Goal: Find specific page/section: Find specific page/section

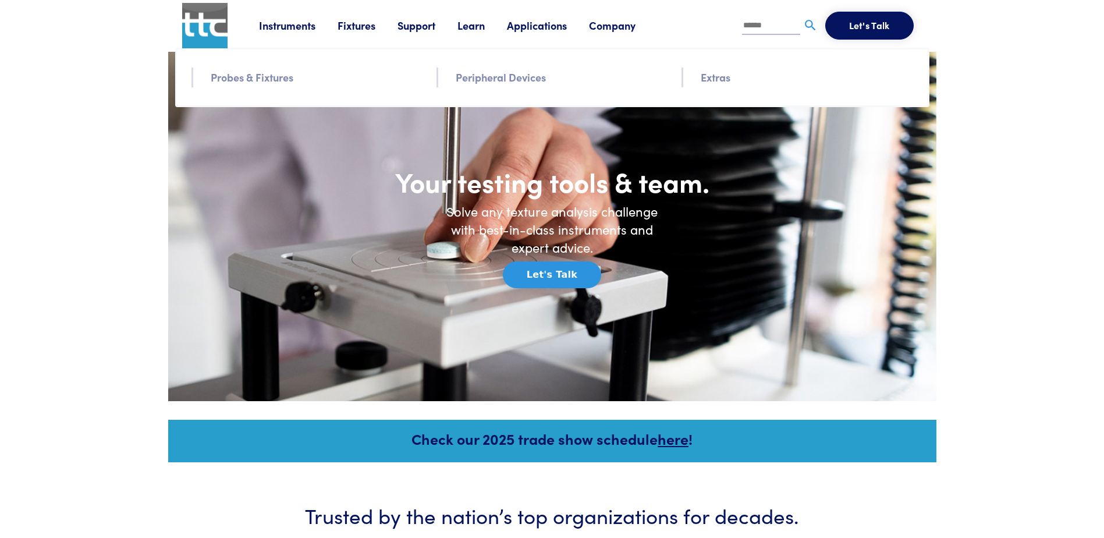
click at [283, 79] on link "Probes & Fixtures" at bounding box center [252, 77] width 83 height 17
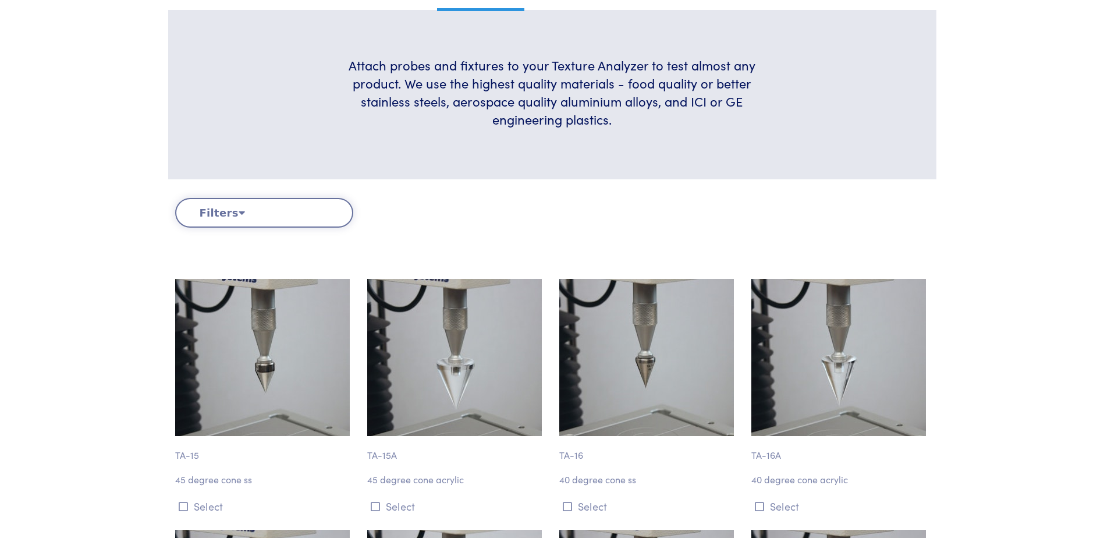
scroll to position [233, 0]
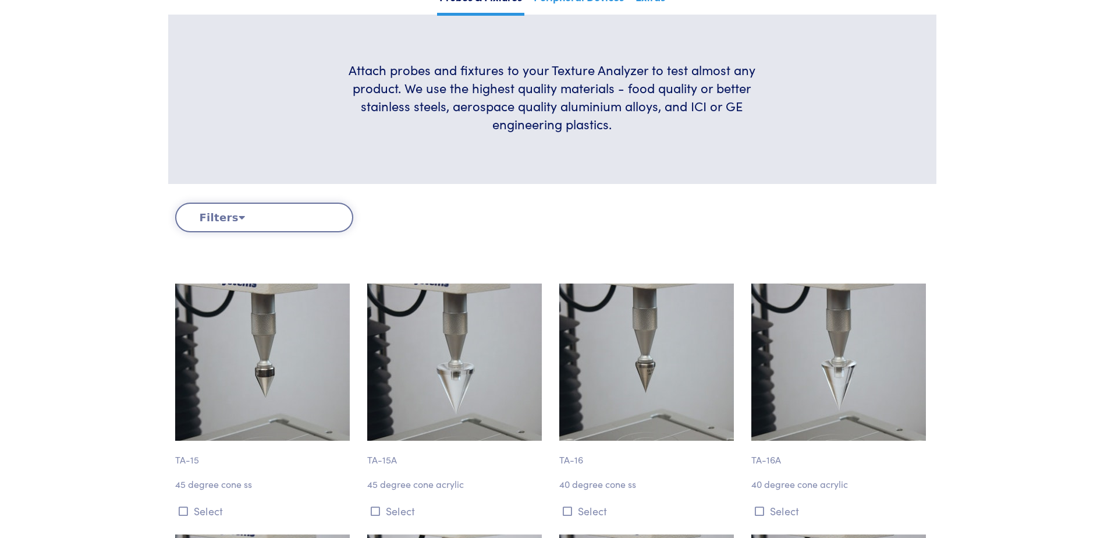
click at [265, 212] on button "Filters" at bounding box center [264, 217] width 178 height 30
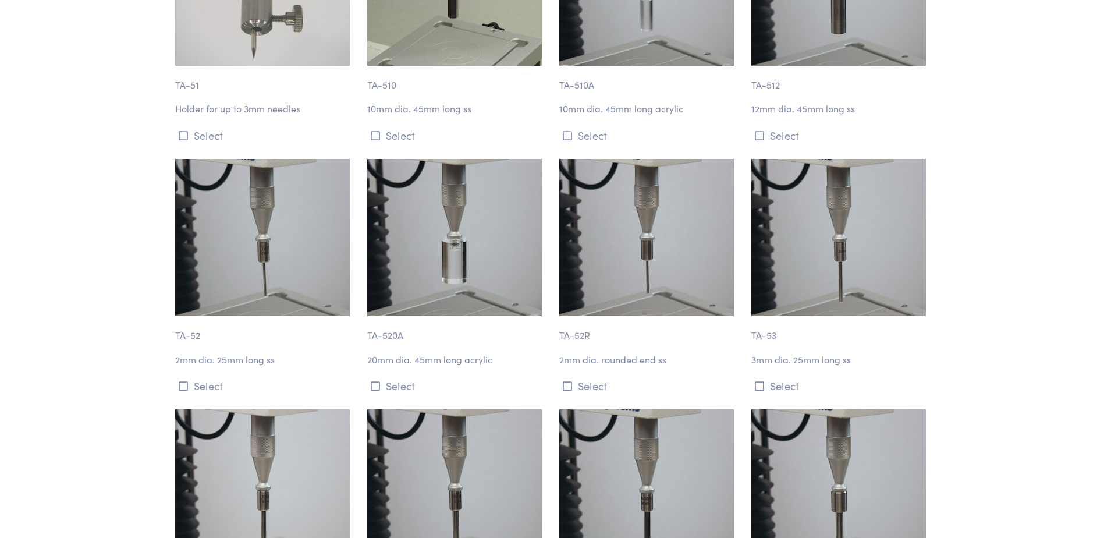
scroll to position [0, 0]
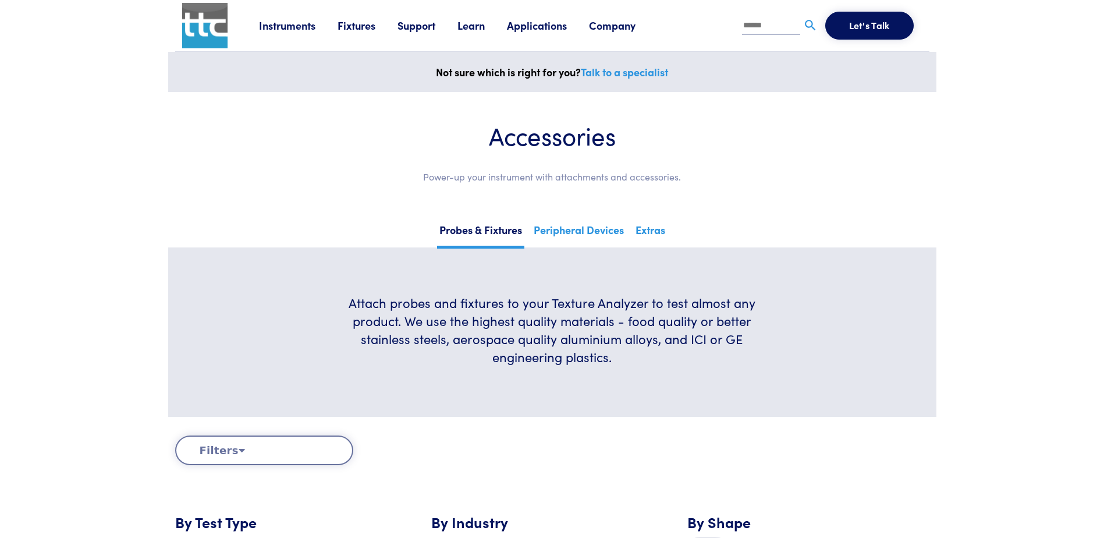
click at [292, 27] on link "Instruments" at bounding box center [298, 25] width 79 height 15
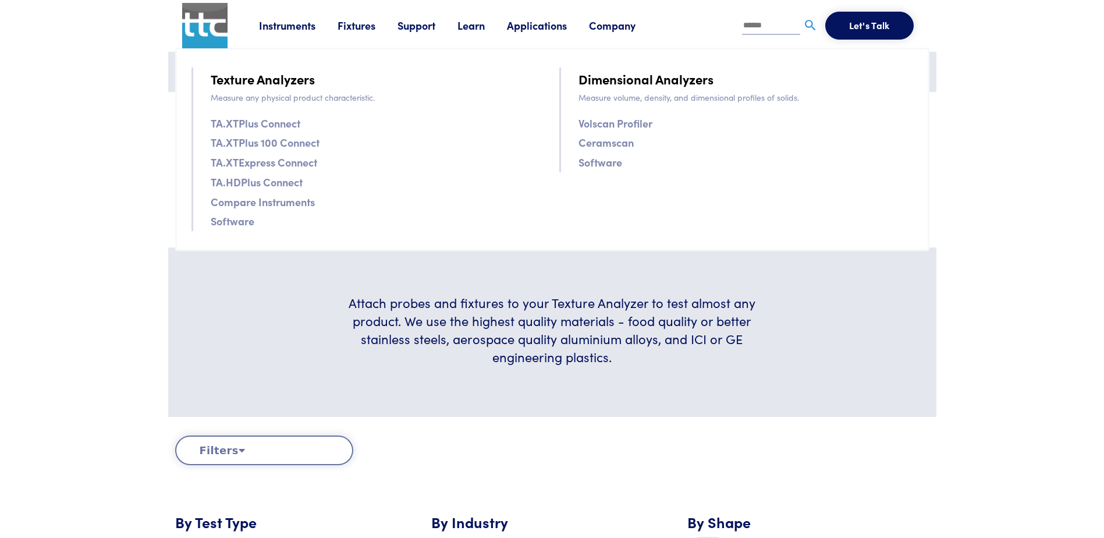
click at [260, 145] on link "TA.XTPlus 100 Connect" at bounding box center [265, 142] width 109 height 17
